Goal: Task Accomplishment & Management: Complete application form

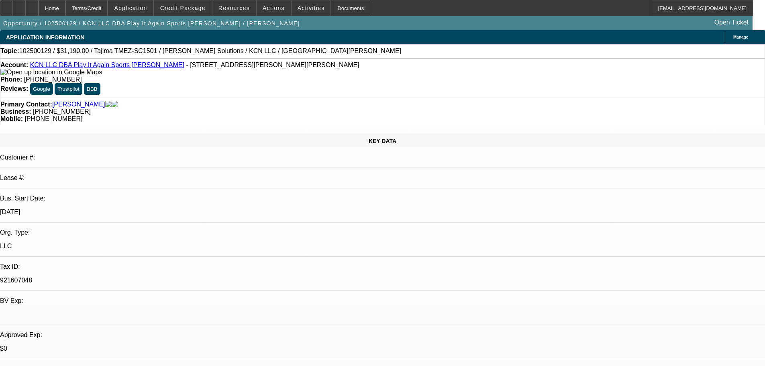
select select "0"
select select "2"
select select "0"
select select "6"
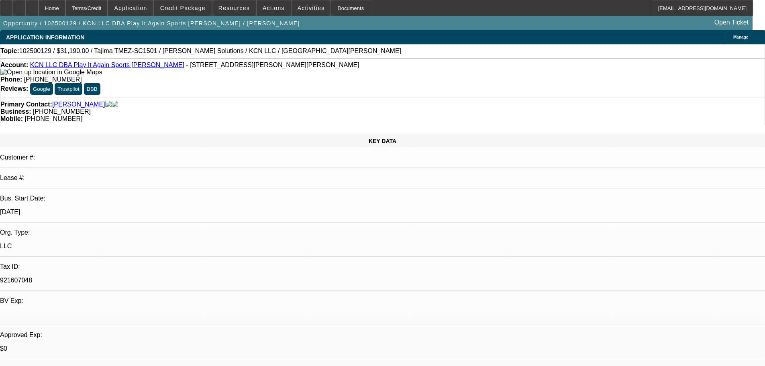
select select "0"
select select "2"
select select "0"
select select "6"
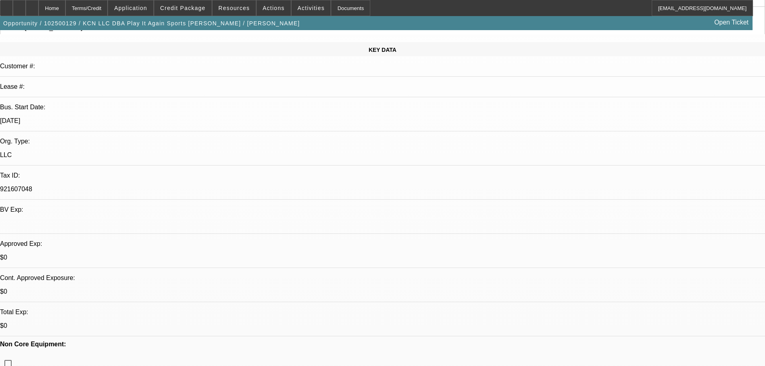
scroll to position [121, 0]
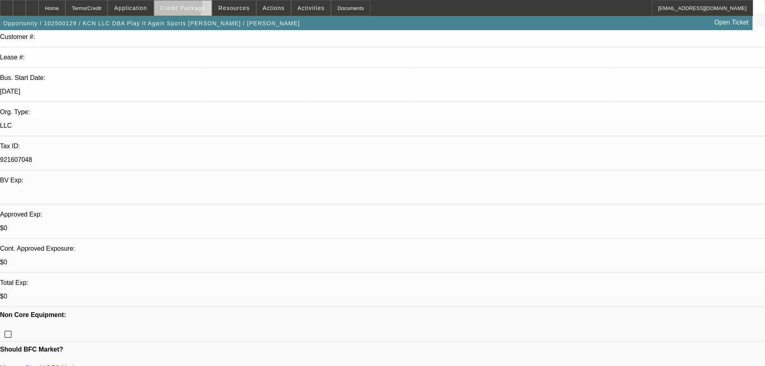
click at [189, 7] on span "Credit Package" at bounding box center [182, 8] width 45 height 6
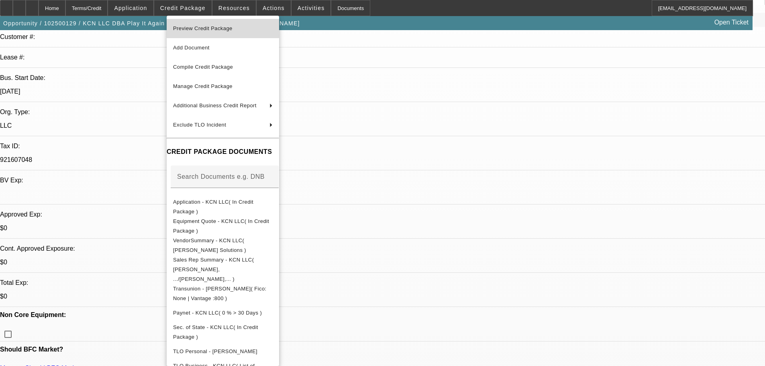
click at [198, 29] on span "Preview Credit Package" at bounding box center [202, 28] width 59 height 6
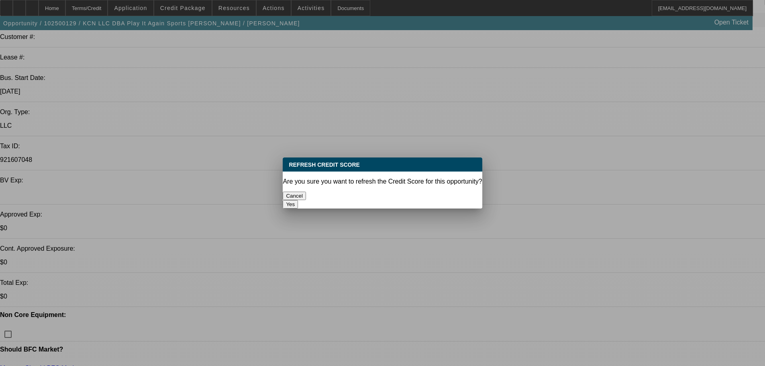
click at [298, 200] on button "Yes" at bounding box center [290, 204] width 15 height 8
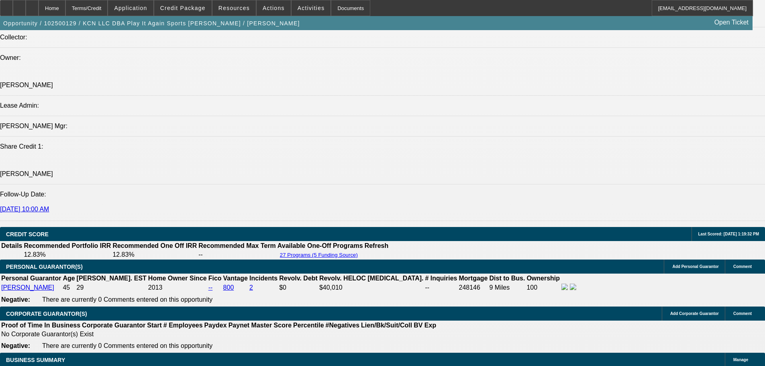
scroll to position [964, 0]
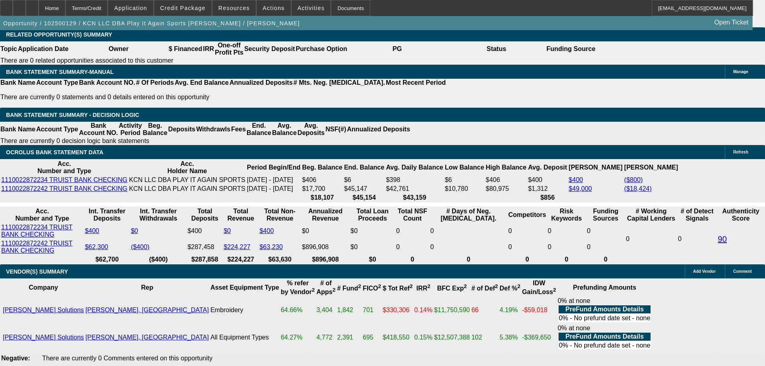
scroll to position [1446, 0]
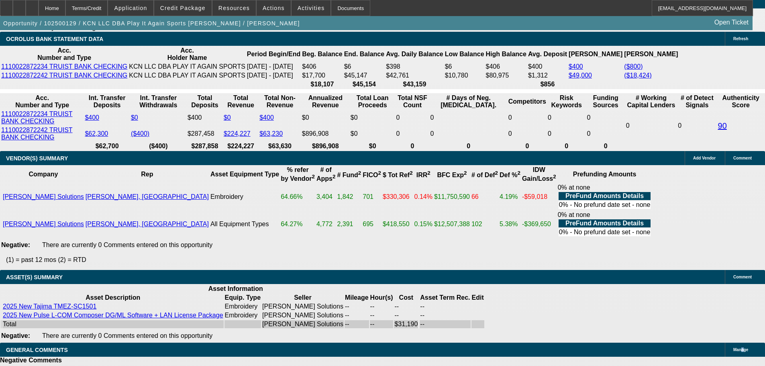
select select "5"
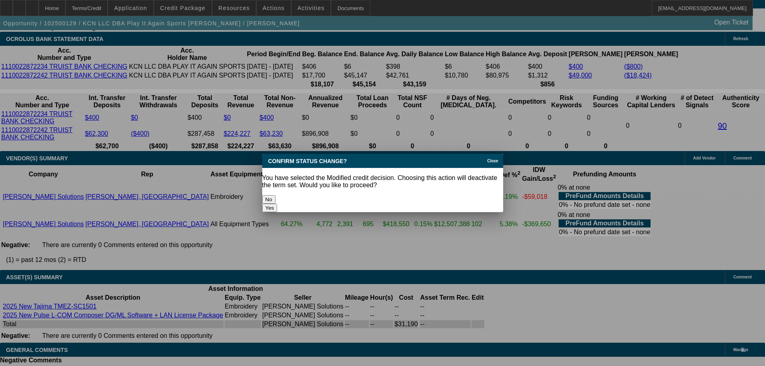
click at [278, 204] on button "Yes" at bounding box center [269, 208] width 15 height 8
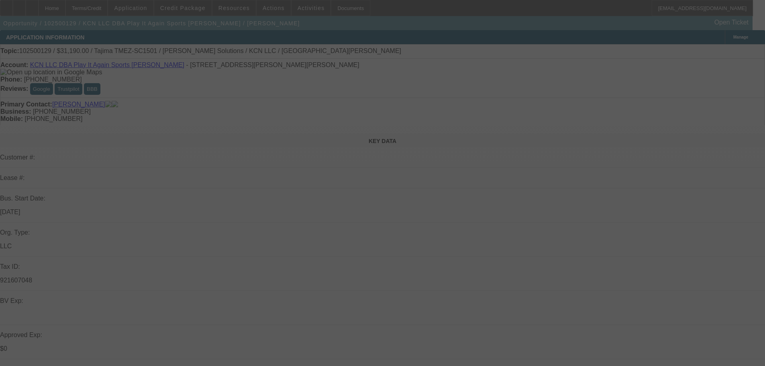
scroll to position [1446, 0]
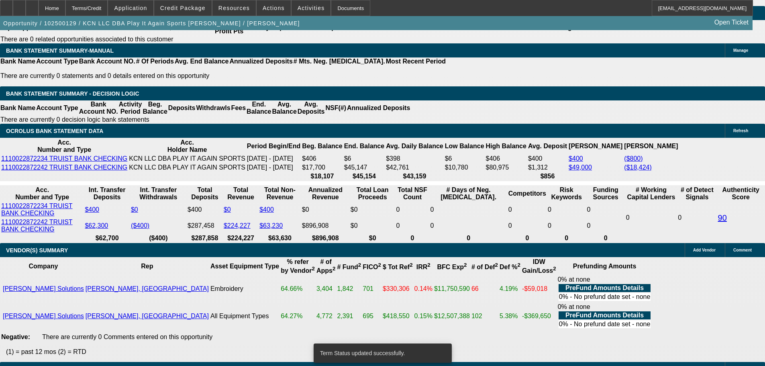
select select "0"
select select "2"
select select "0"
select select "6"
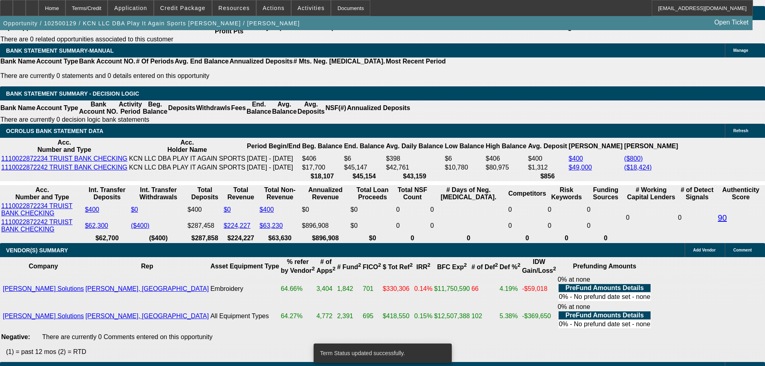
select select "0"
select select "2"
select select "0"
select select "6"
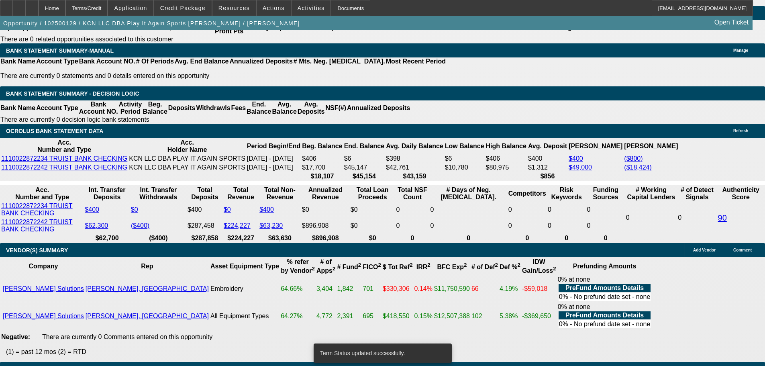
select select "0"
select select "2"
select select "0"
select select "6"
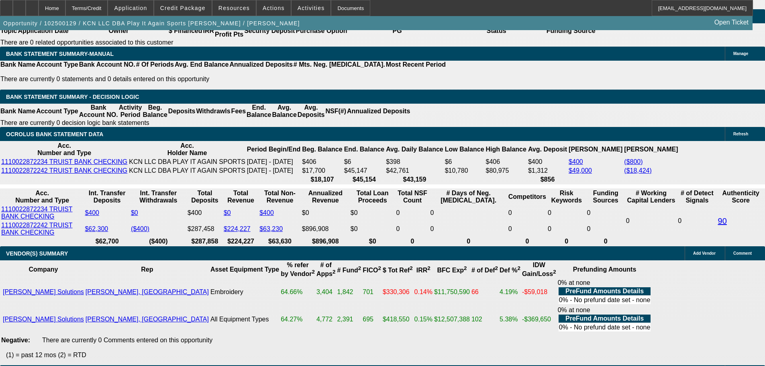
scroll to position [1487, 0]
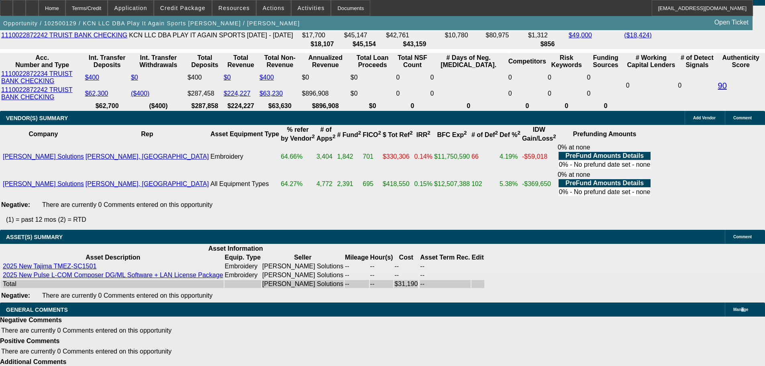
select select "5"
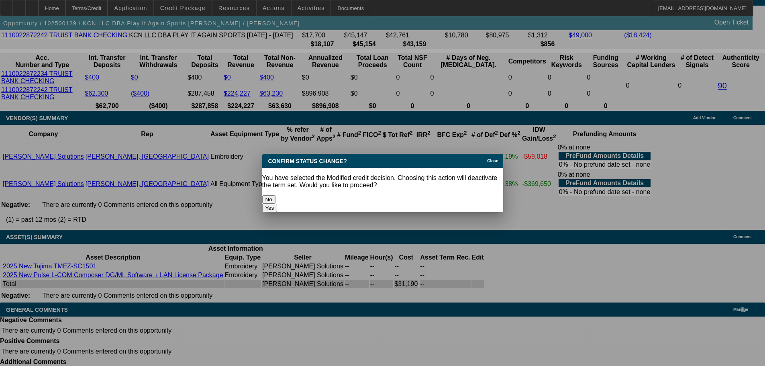
click at [278, 204] on button "Yes" at bounding box center [269, 208] width 15 height 8
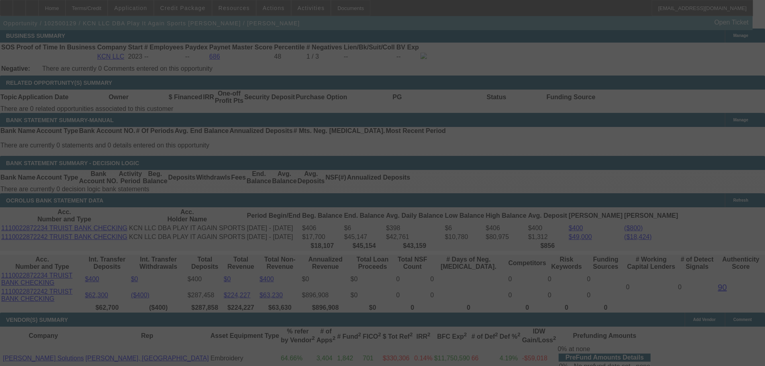
scroll to position [1286, 0]
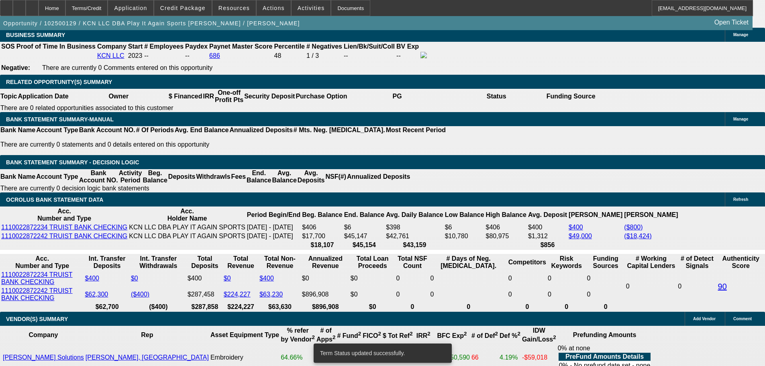
select select "0"
select select "2"
select select "0"
select select "6"
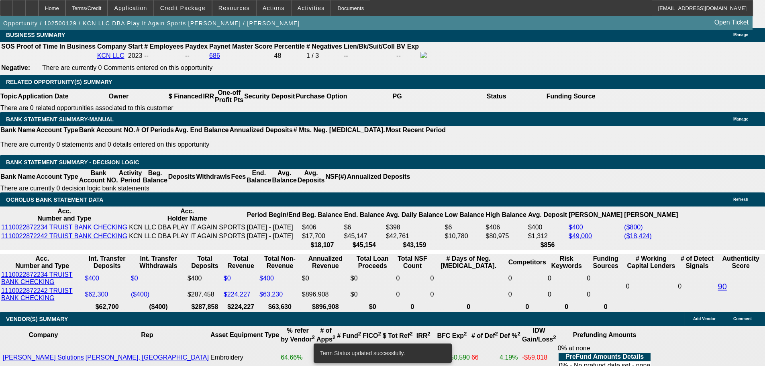
select select "0"
select select "2"
select select "0"
select select "6"
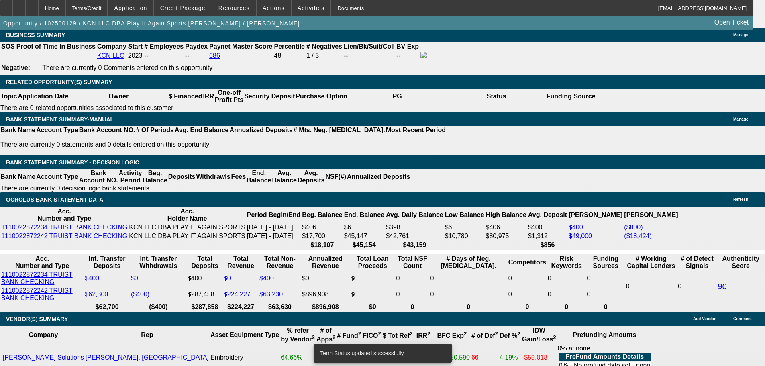
select select "0"
select select "2"
select select "0"
select select "6"
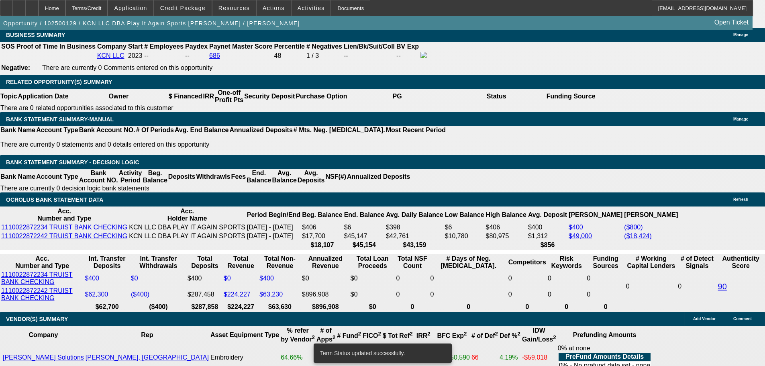
select select "0"
select select "2"
select select "0"
select select "6"
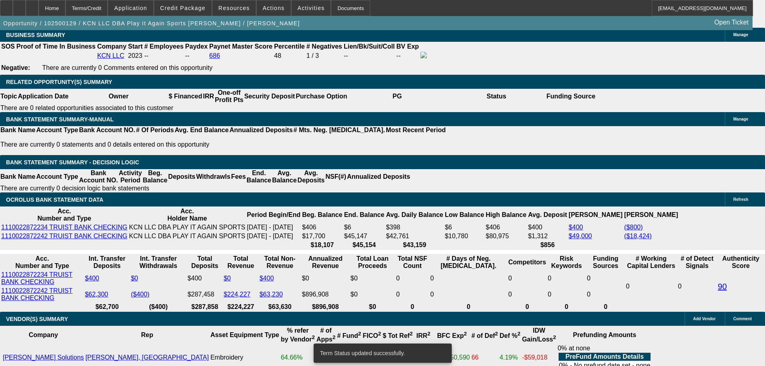
scroll to position [1281, 0]
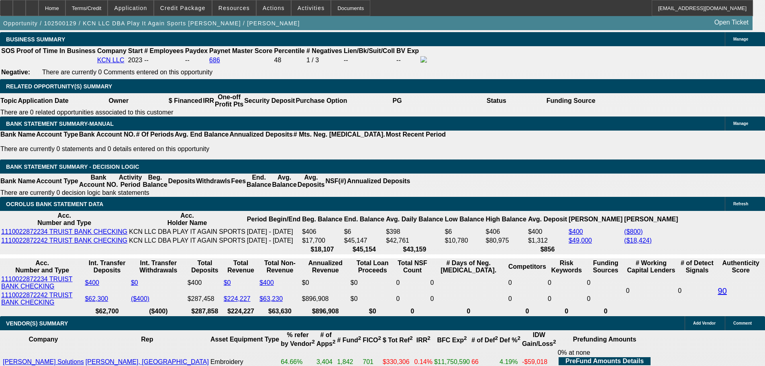
drag, startPoint x: 276, startPoint y: 178, endPoint x: 324, endPoint y: 178, distance: 47.8
type input "UNKNOWN"
type input "14"
type input "$1,066.30"
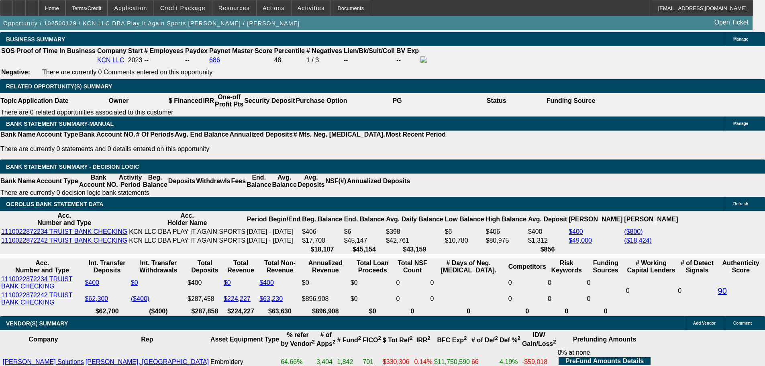
type input "$533.15"
type input "$1,451.48"
type input "$725.74"
type input "14"
type input "$0.00"
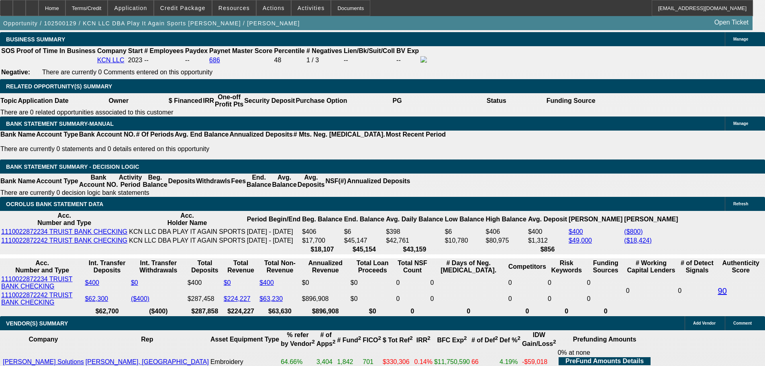
drag, startPoint x: 174, startPoint y: 176, endPoint x: 219, endPoint y: 174, distance: 45.5
type input "1"
type input "UNKNOWN"
type input "$663.14"
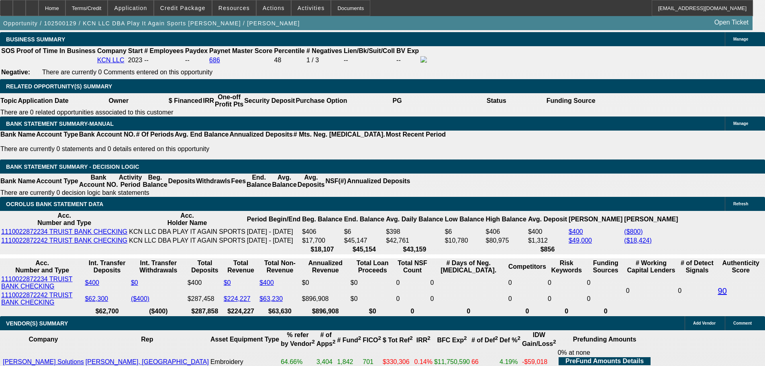
type input "$1,326.28"
type input "13"
type input "$836.75"
type input "$1,673.50"
type input "13.6"
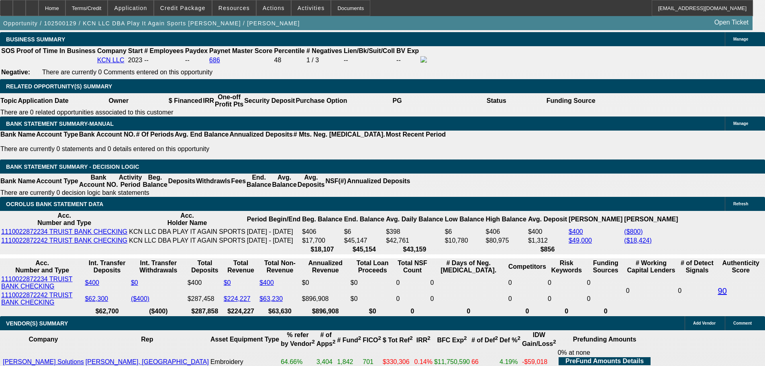
type input "0"
type input "$846.07"
type input "$1,692.14"
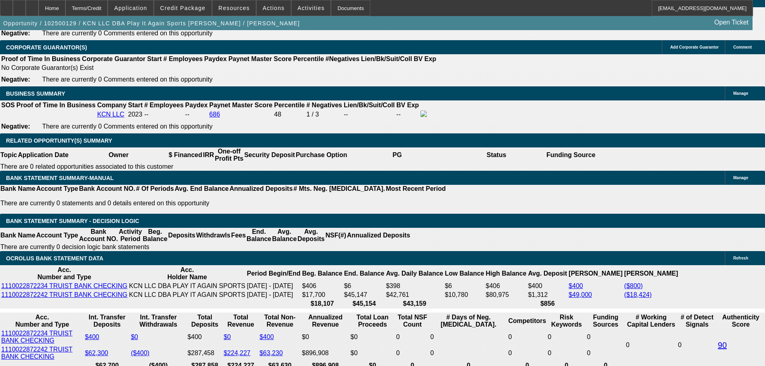
scroll to position [1161, 0]
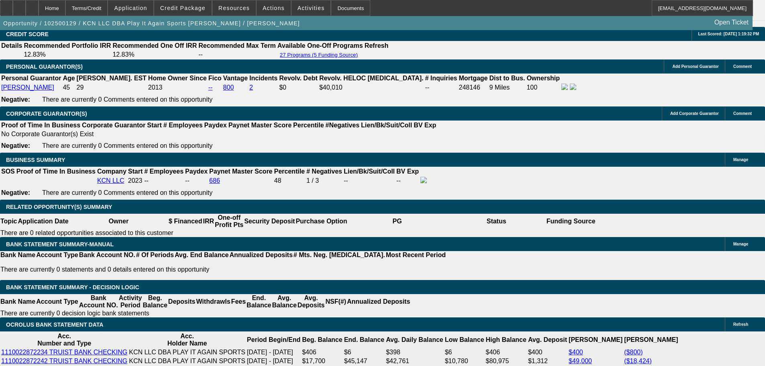
type input "$0.00"
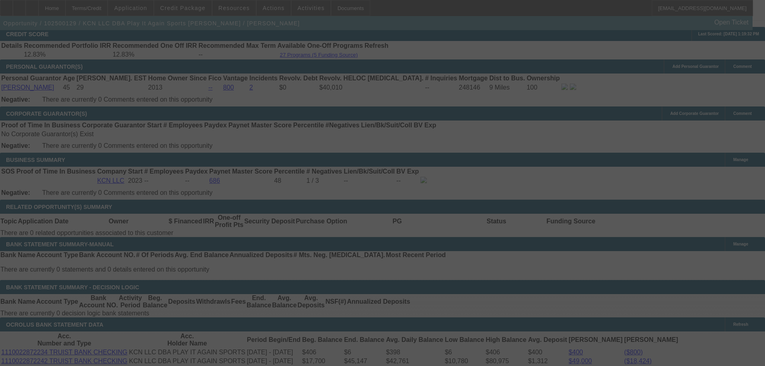
select select "0"
select select "2"
select select "0"
select select "6"
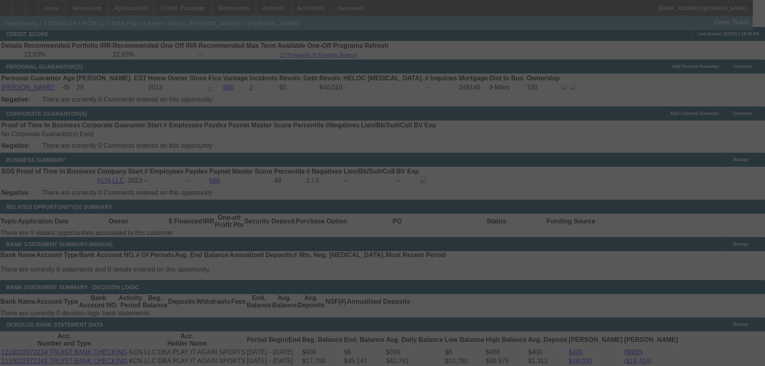
select select "0"
select select "2"
select select "0"
select select "6"
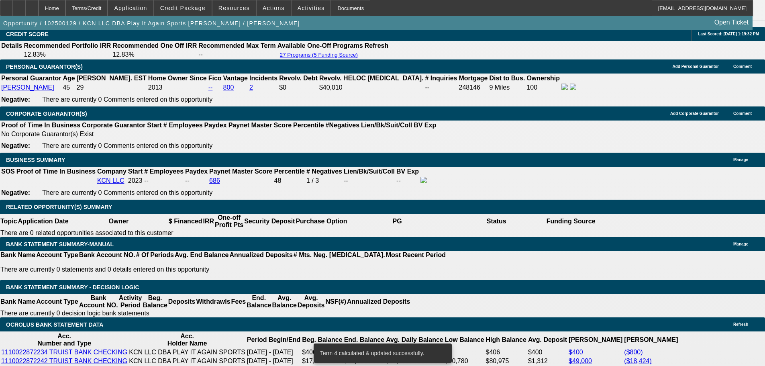
scroll to position [1402, 0]
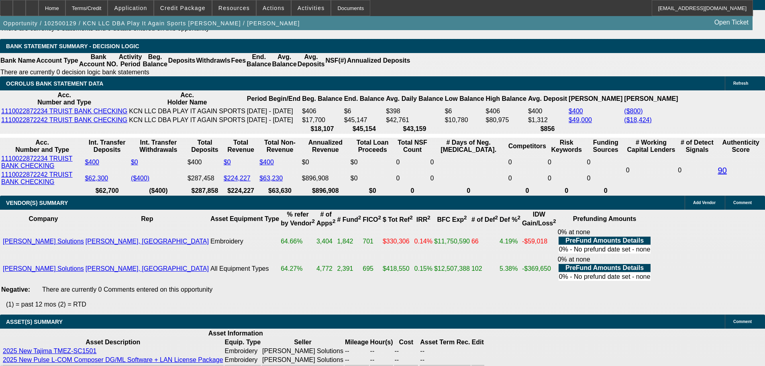
type input "846.7"
type input "$1,693.40"
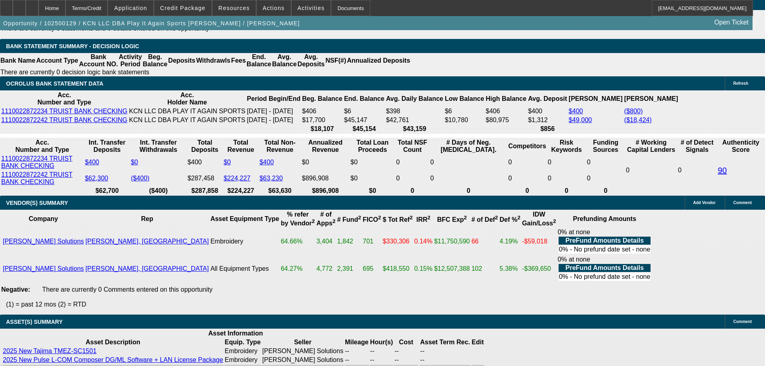
type input "UNKNOWN"
type input "846.97"
type input "13.7"
type input "$1,693.94"
type input "$846.97"
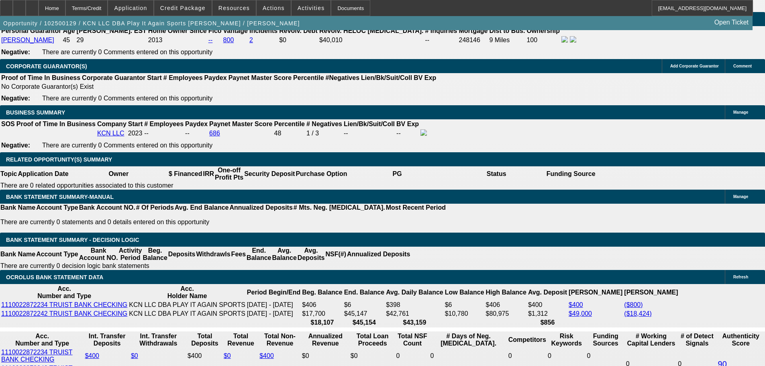
scroll to position [1201, 0]
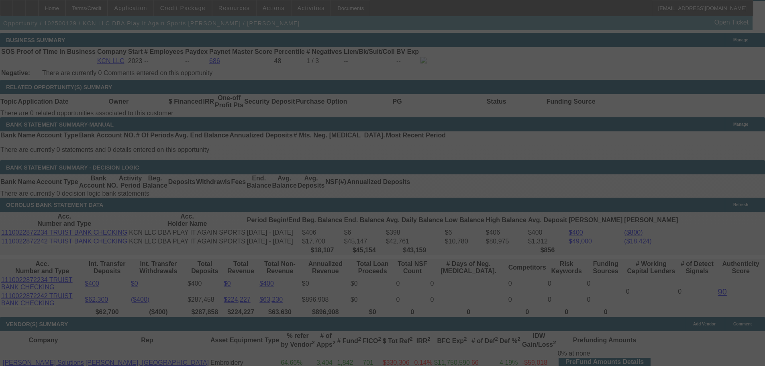
scroll to position [1281, 0]
select select "0"
select select "2"
select select "0"
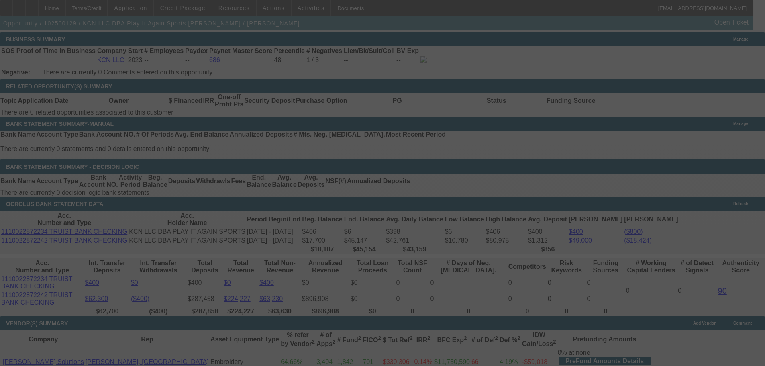
select select "6"
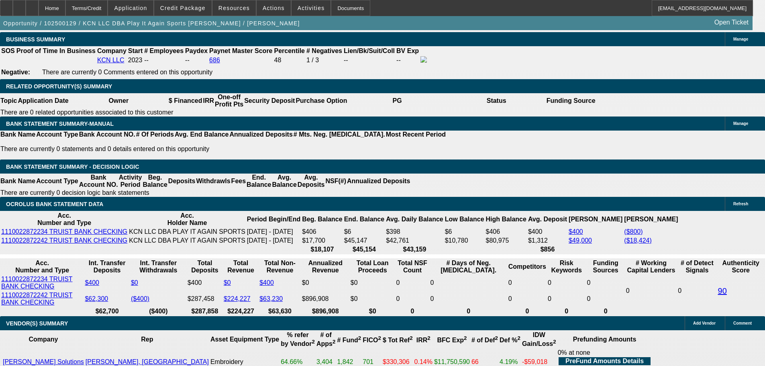
type input "72.74"
type input "$145.48"
type input "UNKNOWN"
type input "724.74"
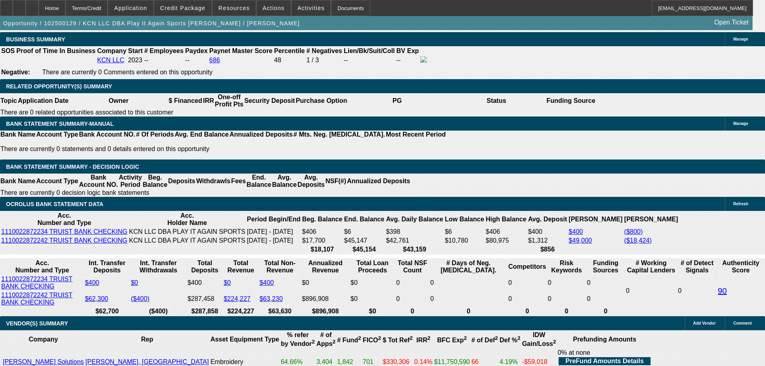
type input "$1,449.48"
type input "13.9"
type input "$724.74"
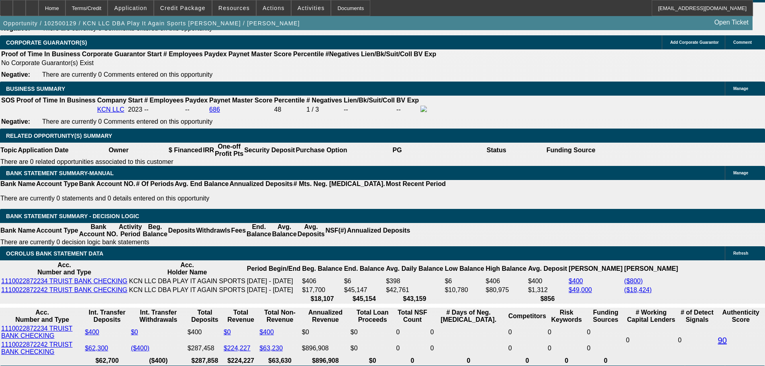
scroll to position [1121, 0]
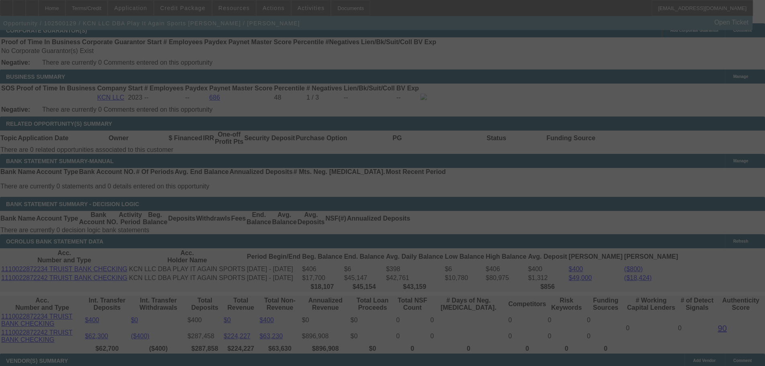
scroll to position [1402, 0]
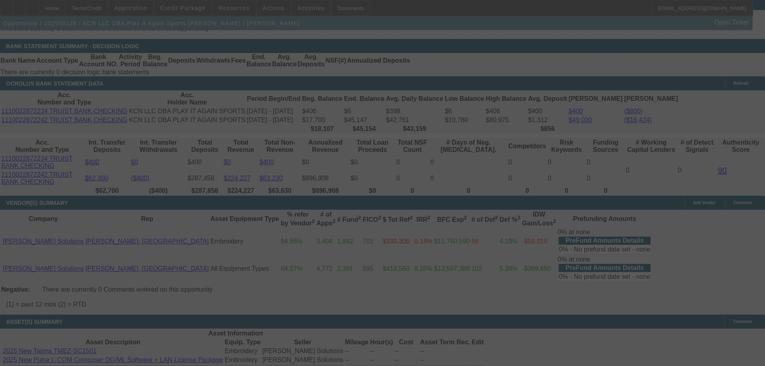
select select "0"
select select "2"
select select "0"
select select "6"
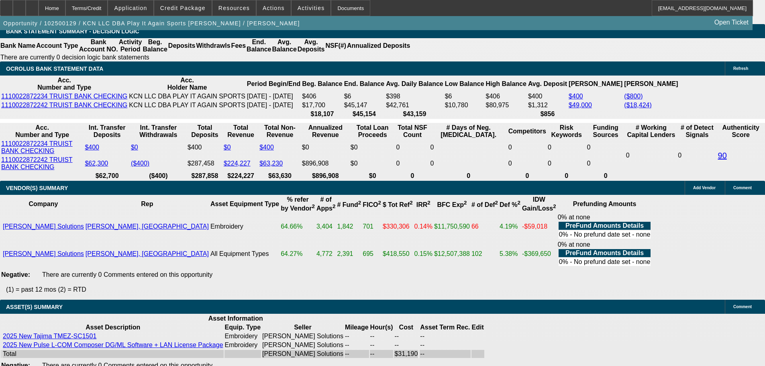
scroll to position [1498, 0]
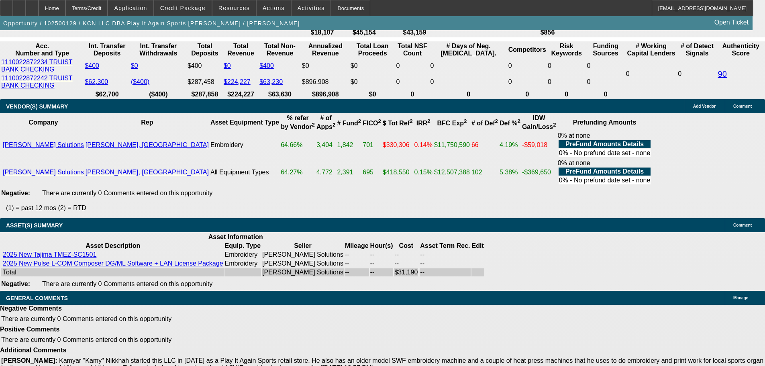
select select "3"
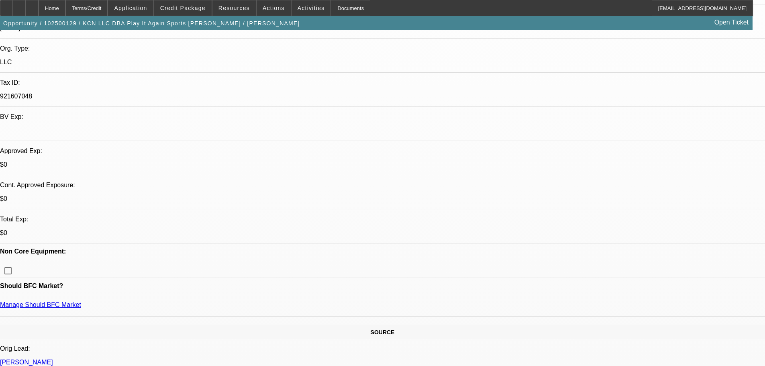
scroll to position [201, 0]
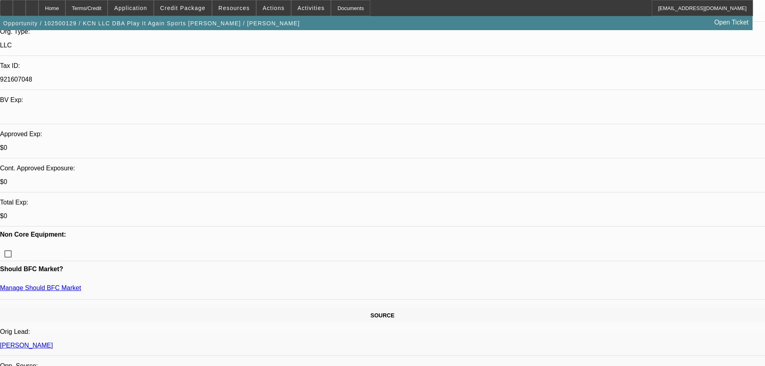
type textarea "J"
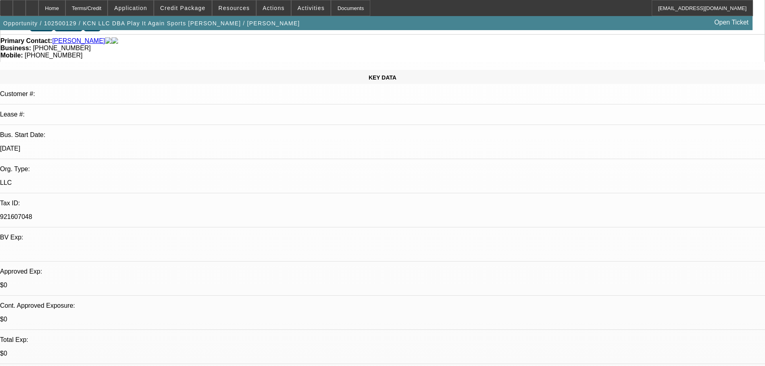
scroll to position [0, 0]
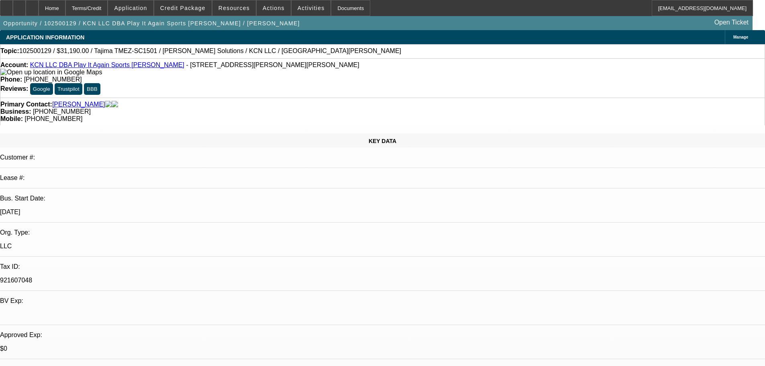
click at [18, 74] on img at bounding box center [51, 72] width 102 height 7
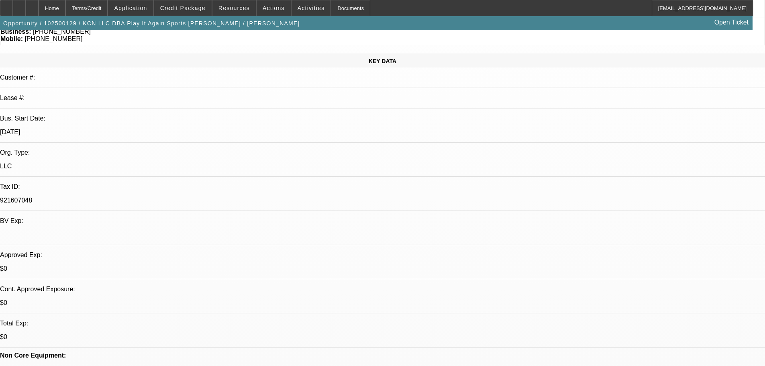
scroll to position [201, 0]
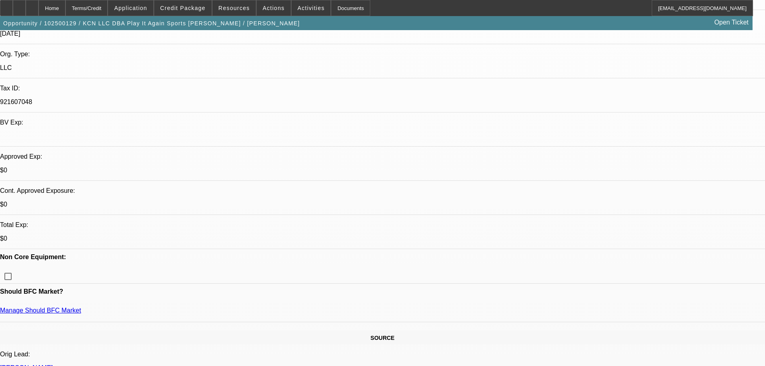
scroll to position [161, 0]
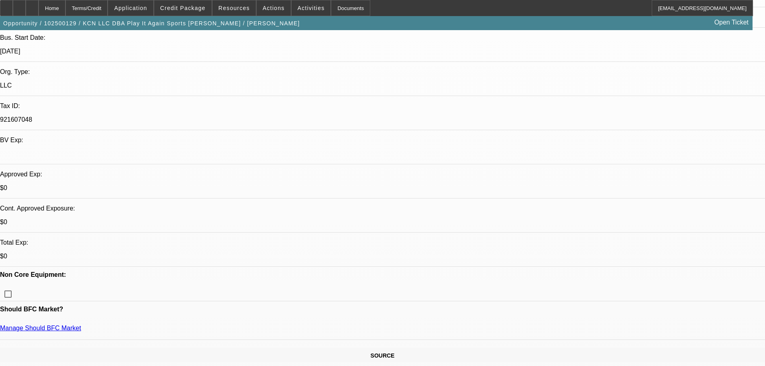
type textarea "LITTLE OVER 2 YRS IN BIZ, $2500 AIR , NO OPEN REV OTHER THAN HELOC, HOMEOWNER H…"
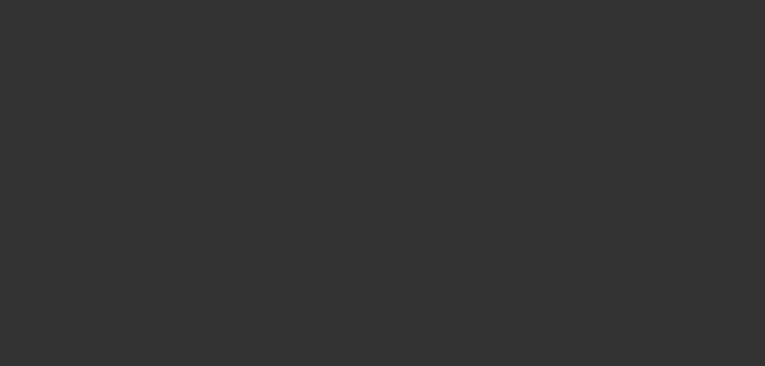
scroll to position [0, 0]
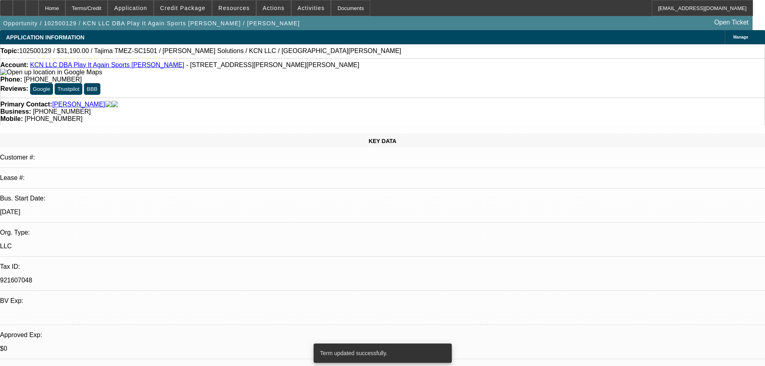
select select "0"
select select "2"
select select "0"
select select "6"
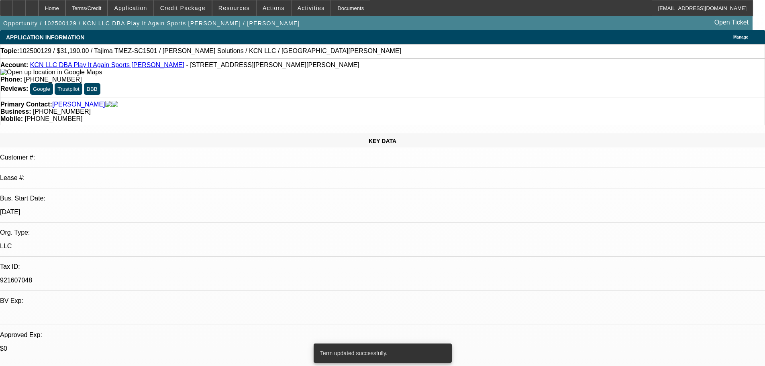
select select "0"
select select "2"
select select "0"
select select "6"
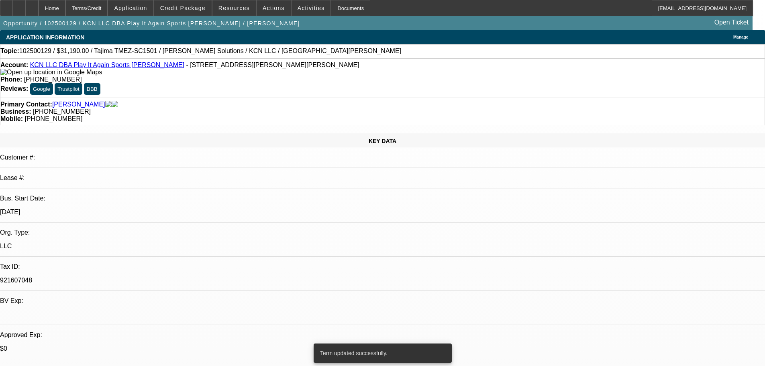
select select "0"
select select "2"
select select "0"
select select "6"
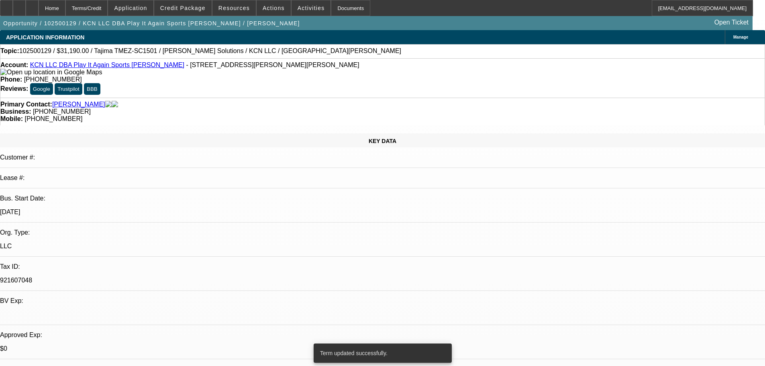
select select "0"
select select "2"
select select "0"
select select "6"
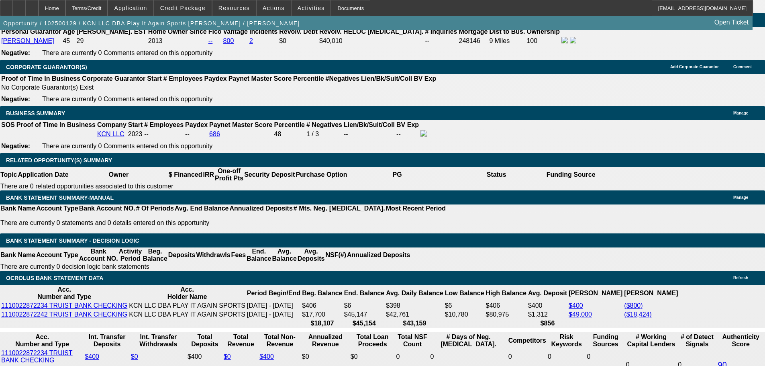
scroll to position [1498, 0]
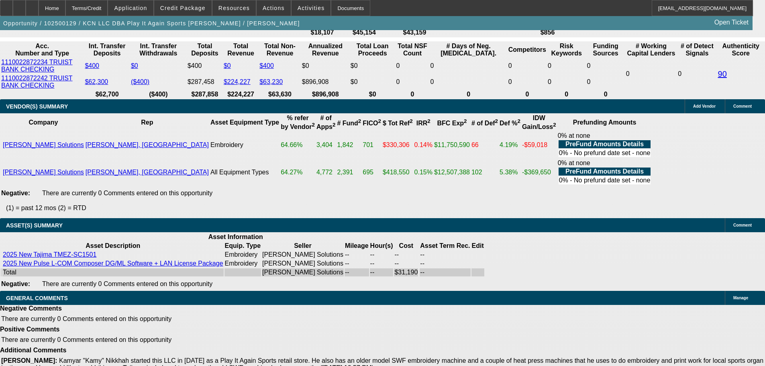
select select "3"
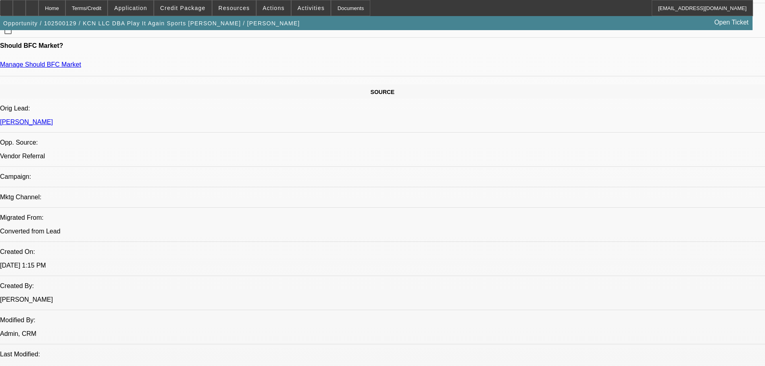
scroll to position [321, 0]
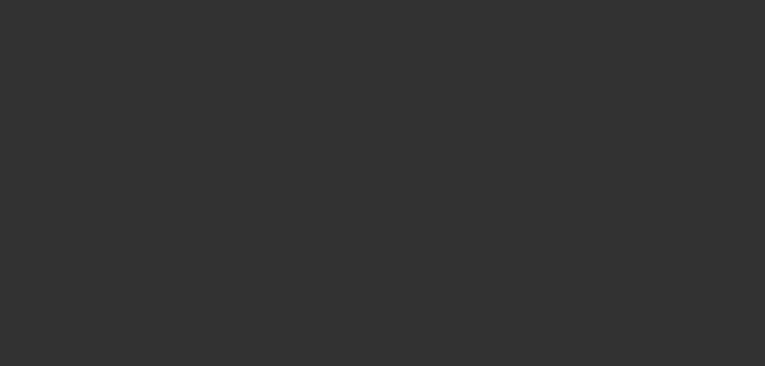
scroll to position [0, 0]
select select "0"
select select "2"
select select "0"
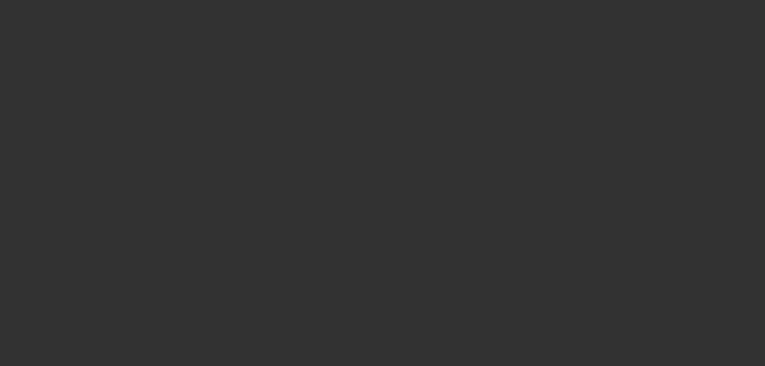
select select "6"
select select "0"
select select "2"
select select "0"
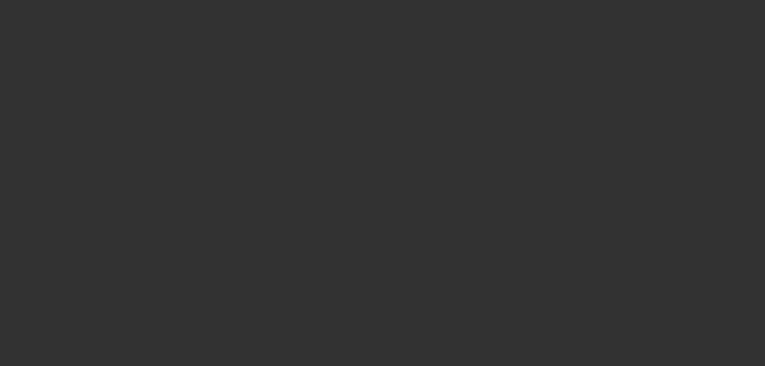
select select "6"
select select "0"
select select "2"
select select "0"
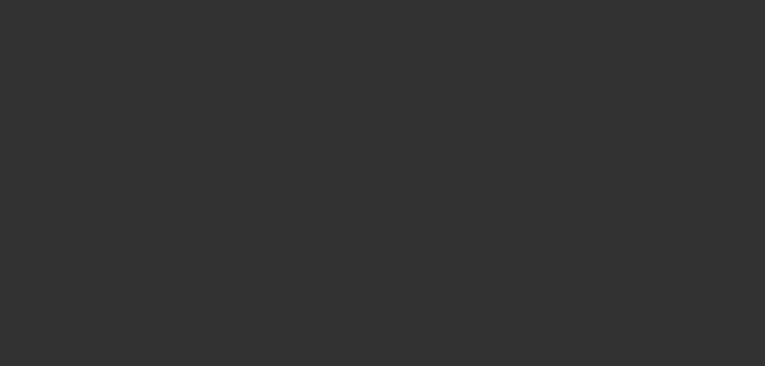
select select "6"
select select "0"
select select "2"
select select "0"
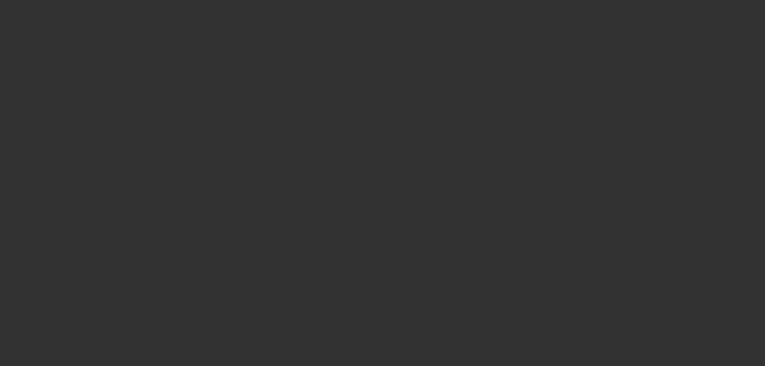
select select "6"
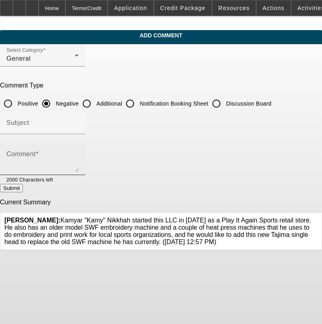
click at [59, 160] on textarea "Comment" at bounding box center [42, 162] width 72 height 19
drag, startPoint x: 101, startPoint y: 158, endPoint x: 103, endPoint y: 153, distance: 5.0
click at [79, 157] on textarea "LITTLE OVER 2 YRS IN BIZ, ANPOTHER EFA," at bounding box center [42, 162] width 72 height 19
click at [79, 156] on textarea "LITTLE OVER 2 YRS IN BIZ, ANOTHER EFA," at bounding box center [42, 162] width 72 height 19
click at [79, 156] on textarea "LITTLE OVER 2 YRS IN BIZ, ANOTHER EFA, $2500 AIR," at bounding box center [42, 162] width 72 height 19
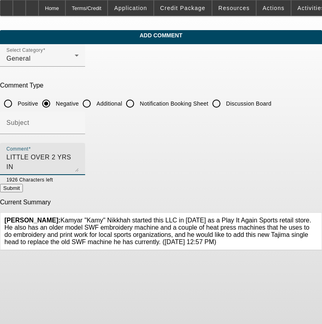
click at [79, 156] on textarea "LITTLE OVER 2 YRS IN BIZ, ANOTHER EFA, $2500 AIR, NO OPEN CREDIT CARDS," at bounding box center [42, 162] width 72 height 19
click at [79, 167] on textarea "LITTLE OVER 2 YRS IN BIZ, ANOTHER EFA, $2500 AIR, NO OPEN CREDIT CARDS AS ALL C…" at bounding box center [42, 162] width 72 height 19
type textarea "LITTLE OVER 2 YRS IN BIZ, ANOTHER EFA, $2500 AIR, NO OPEN CREDIT CARDS AS ALL C…"
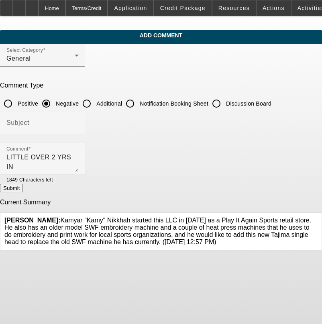
click at [23, 192] on button "Submit" at bounding box center [11, 188] width 23 height 8
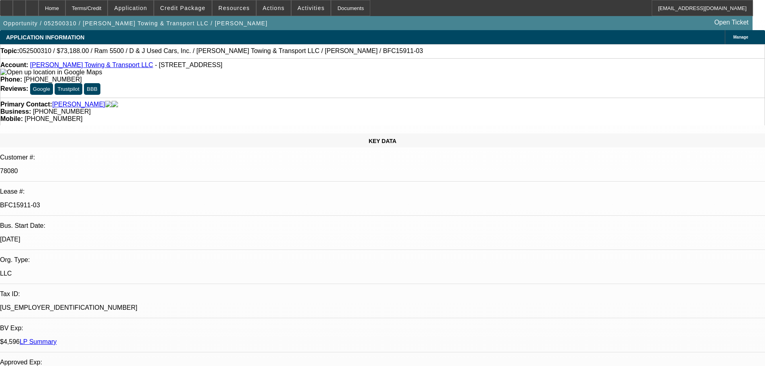
select select "0"
select select "6"
select select "0"
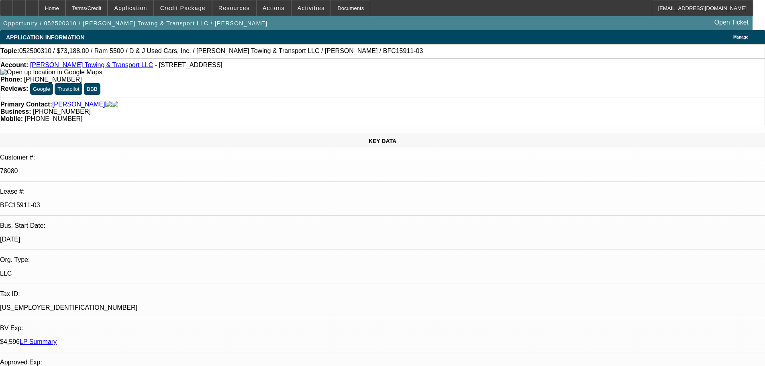
select select "0"
select select "6"
select select "0"
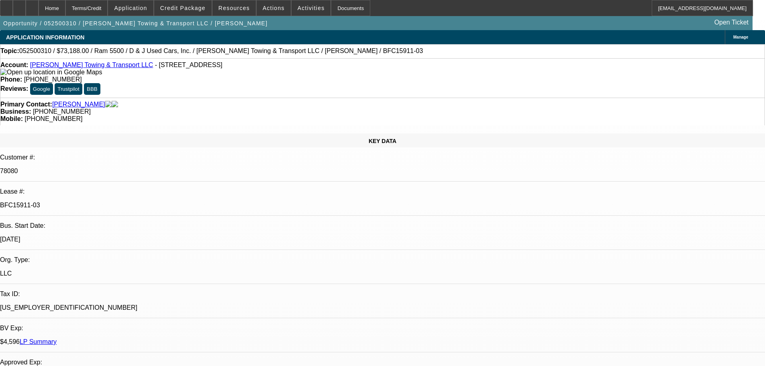
select select "0"
select select "6"
select select "0"
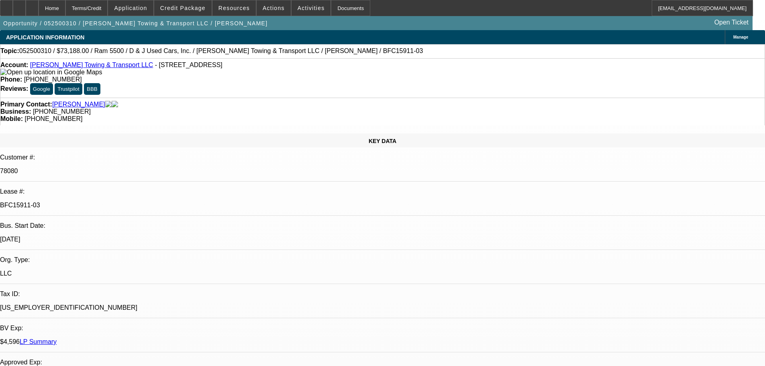
select select "6"
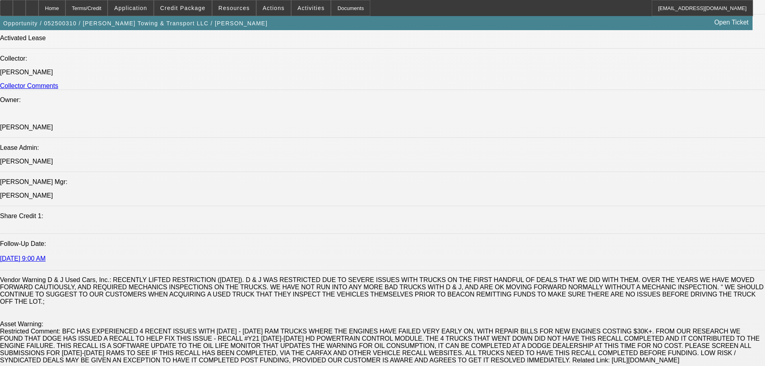
scroll to position [964, 0]
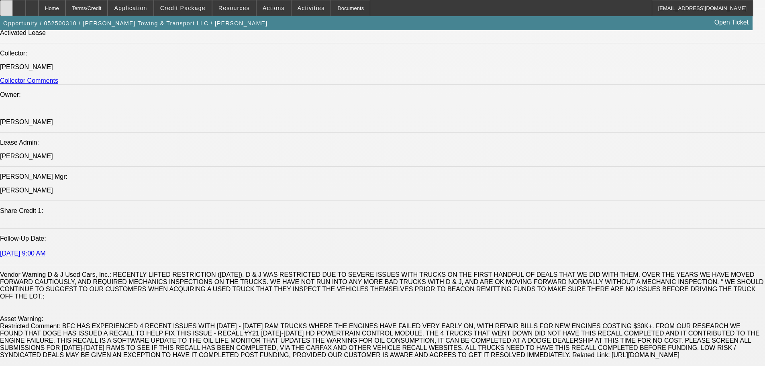
click at [6, 5] on icon at bounding box center [6, 5] width 0 height 0
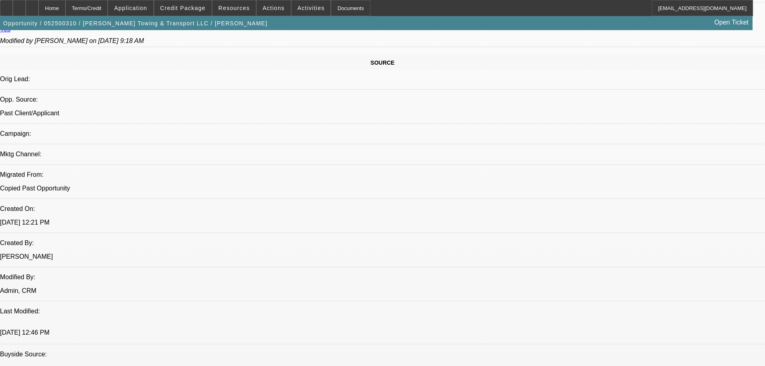
scroll to position [482, 0]
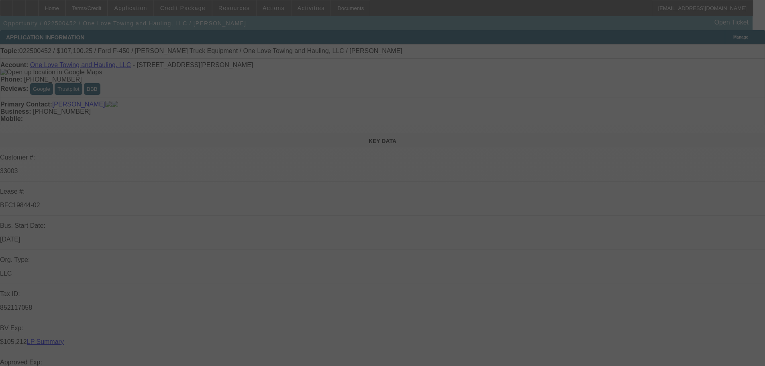
select select "0"
select select "2"
select select "0.15"
select select "16"
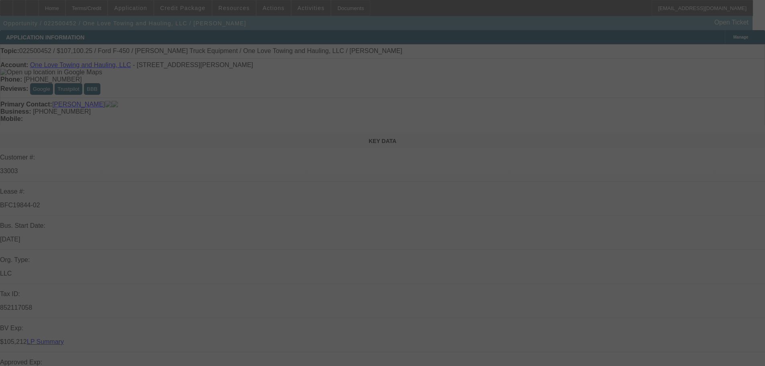
select select "0"
select select "2"
select select "0.15"
select select "16"
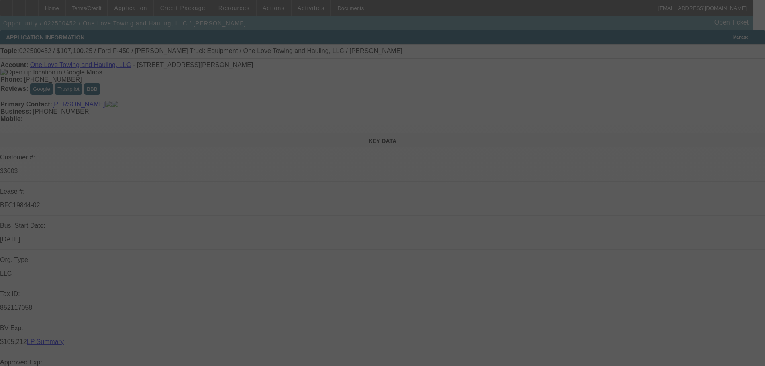
select select "0"
select select "2"
select select "0.15"
select select "16"
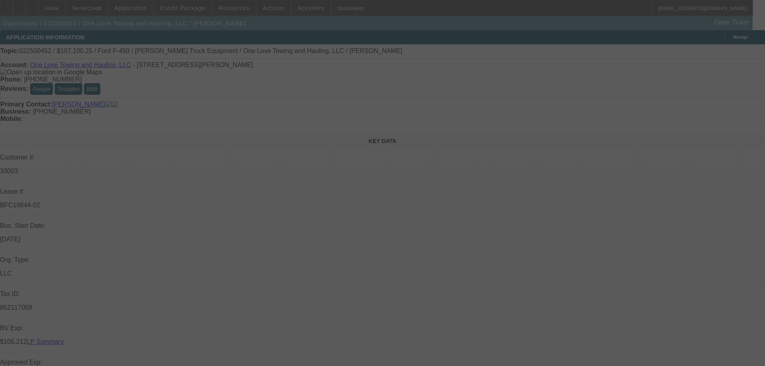
select select "0"
select select "2"
select select "0.15"
select select "16"
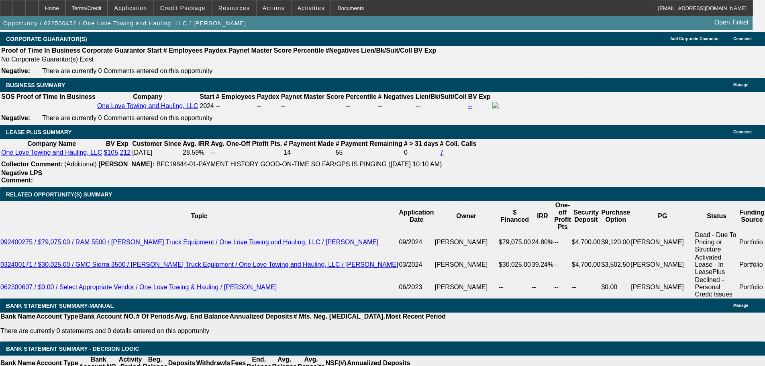
scroll to position [1125, 0]
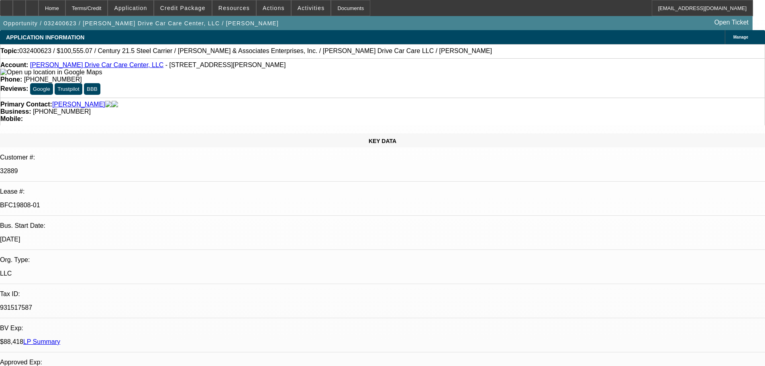
select select "0"
select select "2"
select select "0.1"
select select "4"
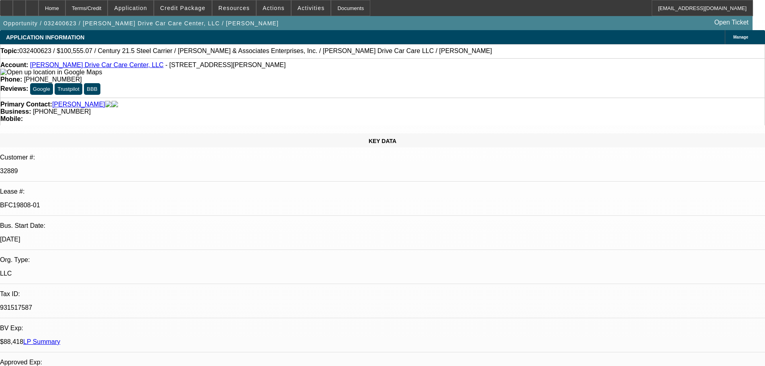
select select "0"
select select "2"
select select "0.1"
select select "4"
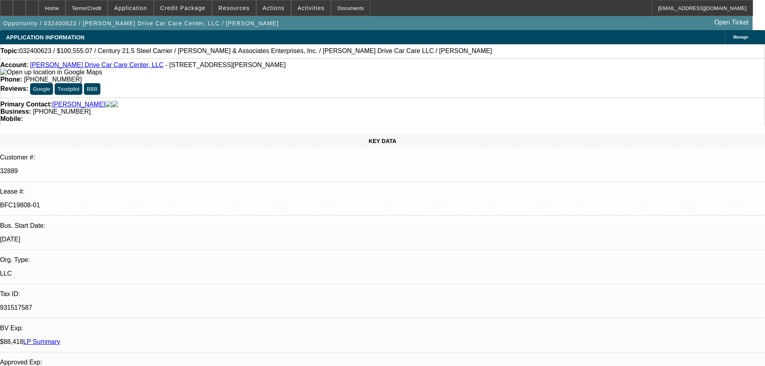
select select "0"
select select "2"
select select "0.1"
select select "4"
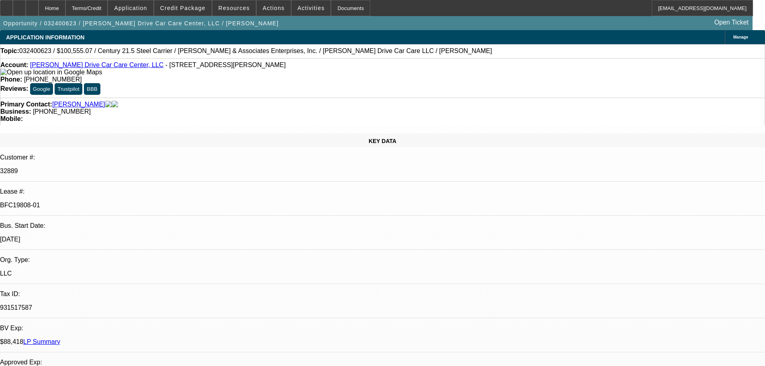
select select "0"
select select "2"
select select "0"
select select "6"
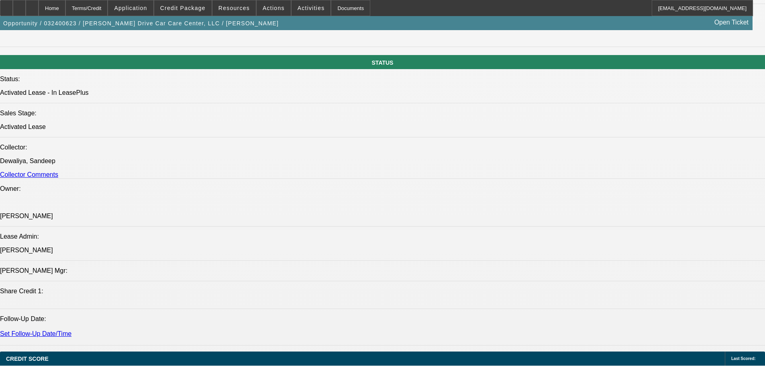
scroll to position [924, 0]
